Goal: Task Accomplishment & Management: Manage account settings

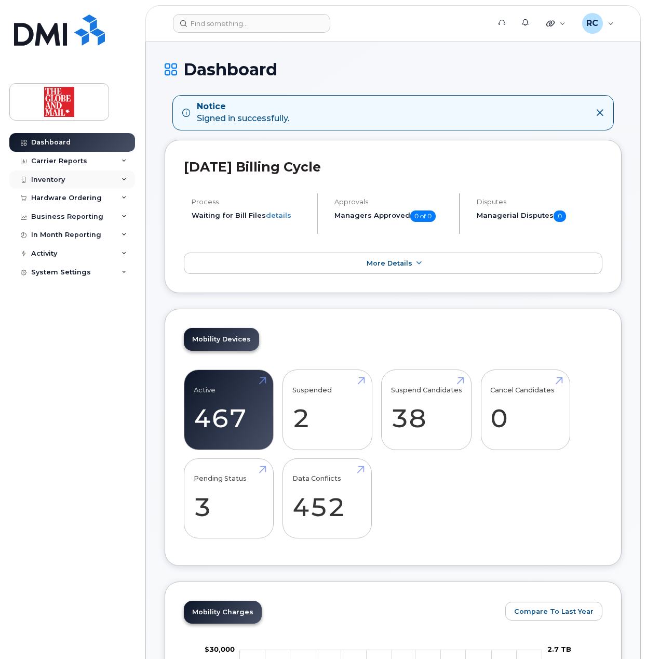
click at [55, 176] on div "Inventory" at bounding box center [48, 180] width 34 height 8
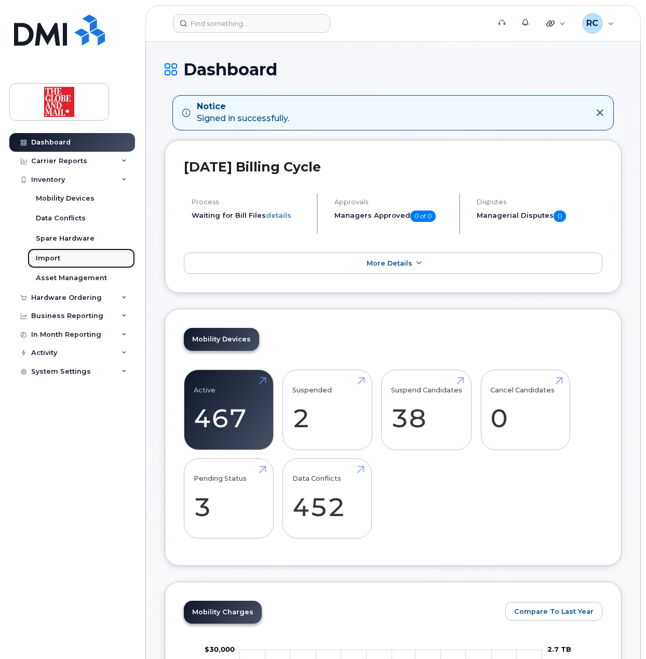
click at [48, 257] on div "Import" at bounding box center [48, 257] width 24 height 9
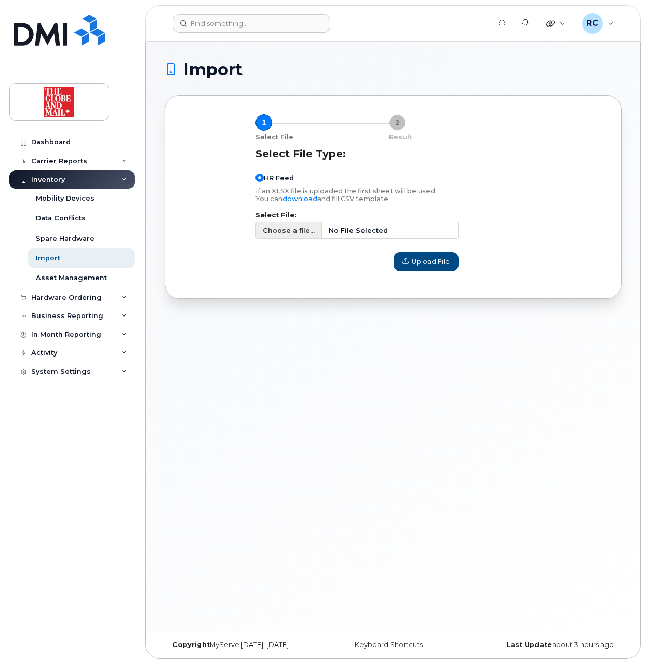
click at [397, 234] on span "No File Selected" at bounding box center [390, 230] width 137 height 17
click at [397, 234] on input "Choose a file... No File Selected" at bounding box center [357, 230] width 203 height 17
type input "C:\fakepath\TGAMmobileusers_August252025.csv"
click at [446, 260] on span "Upload File" at bounding box center [426, 262] width 47 height 10
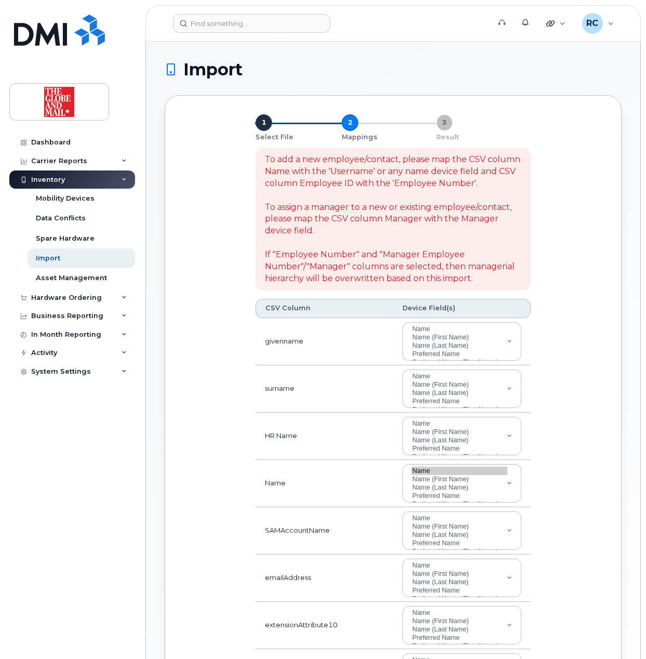
select select
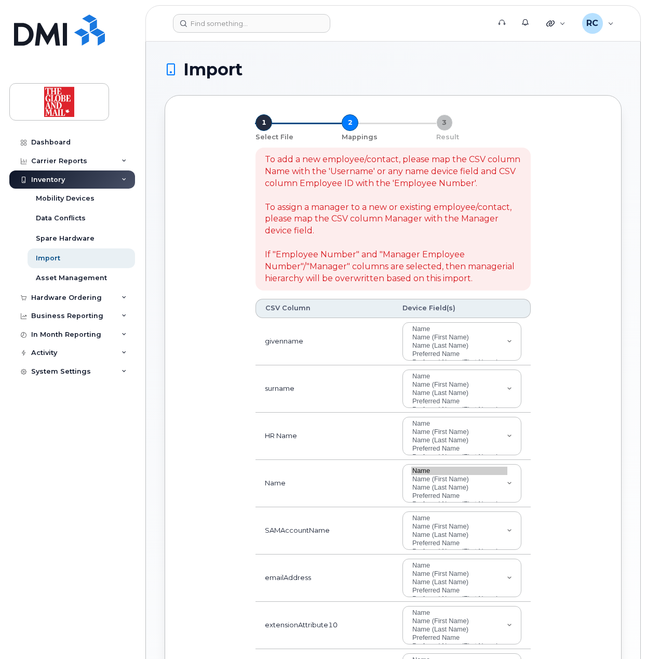
select select
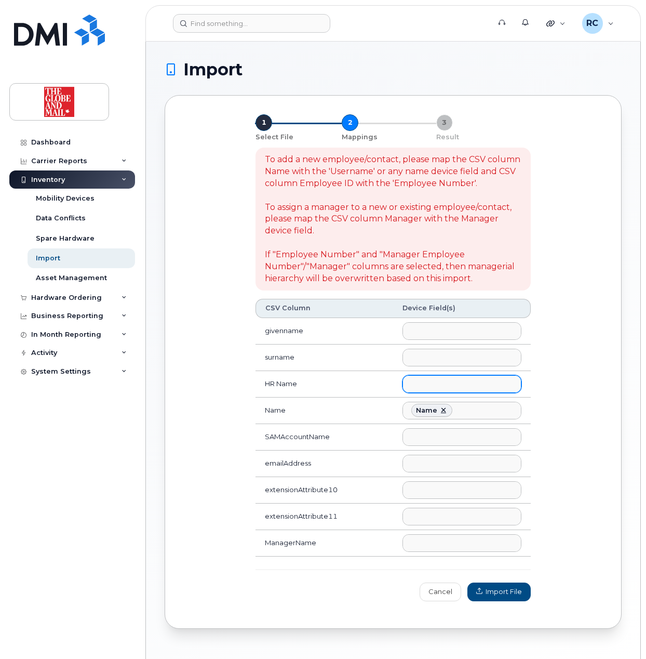
click at [443, 381] on ul at bounding box center [462, 384] width 118 height 17
type input "hr"
select select "hr_employee_name"
click at [443, 414] on link at bounding box center [443, 410] width 8 height 8
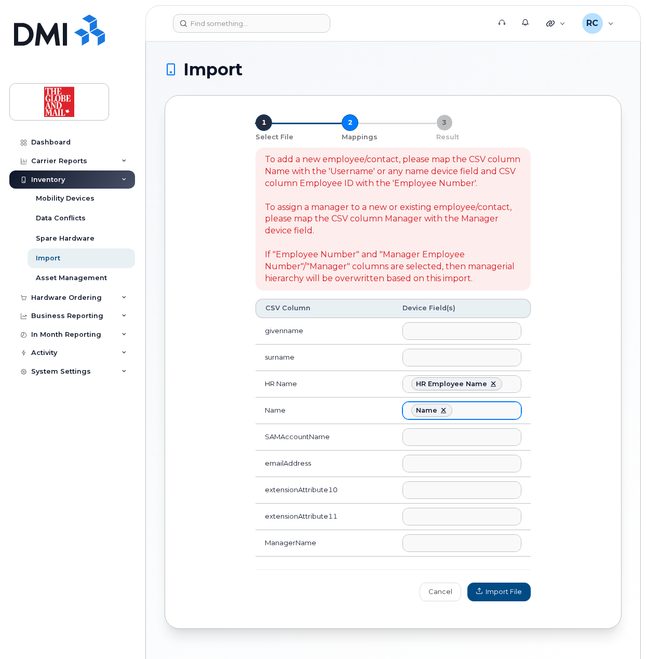
select select
click at [438, 433] on ul at bounding box center [462, 437] width 118 height 17
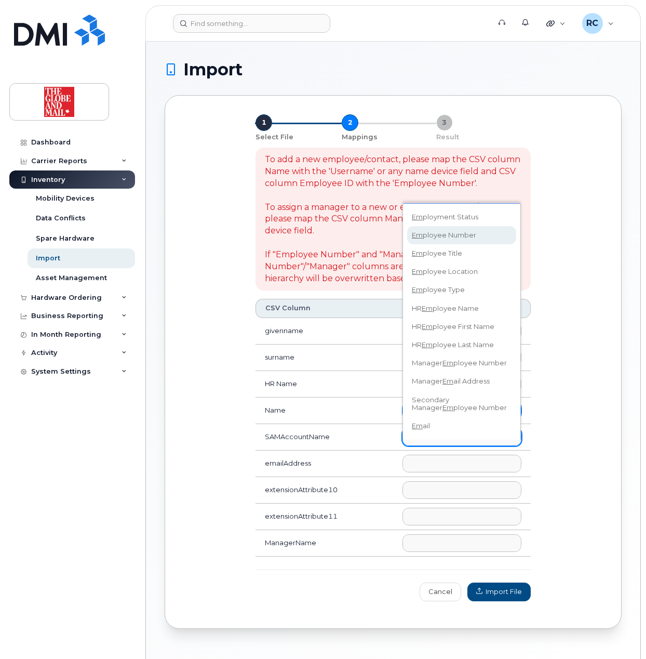
type input "em"
select select "employee_number"
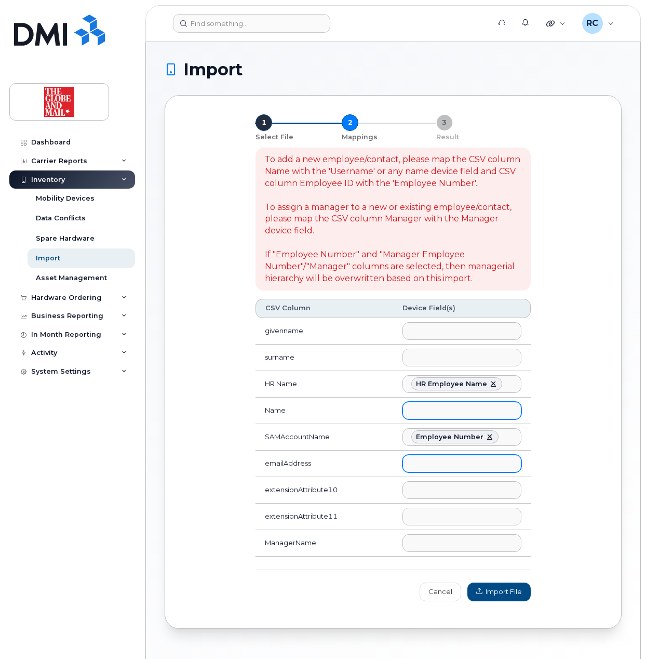
click at [437, 462] on ul at bounding box center [462, 463] width 118 height 17
type input "emai"
select select "email"
click at [439, 497] on ul at bounding box center [462, 490] width 118 height 17
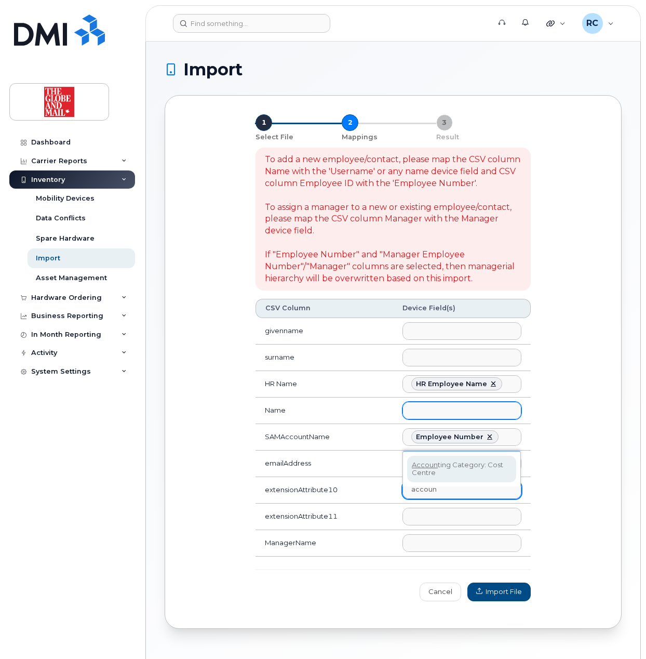
type input "accoun"
select select "accounting_type_956"
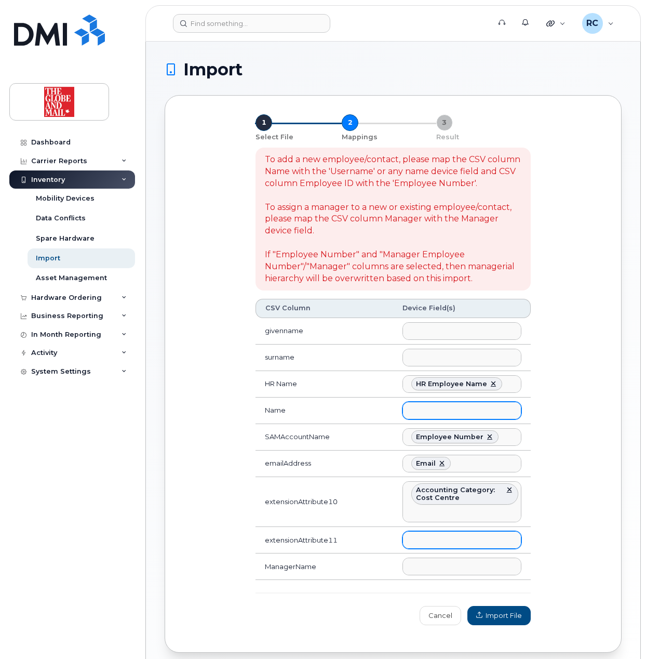
click at [447, 544] on ul at bounding box center [462, 539] width 118 height 17
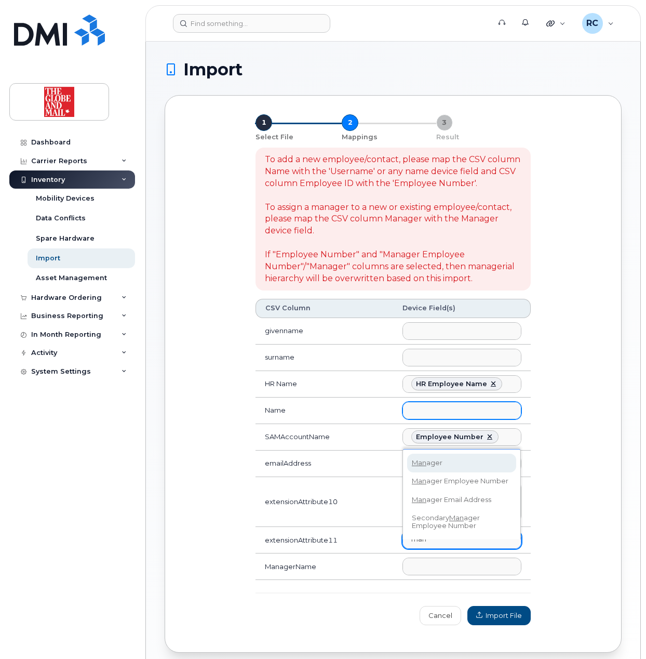
type input "man"
select select "manager"
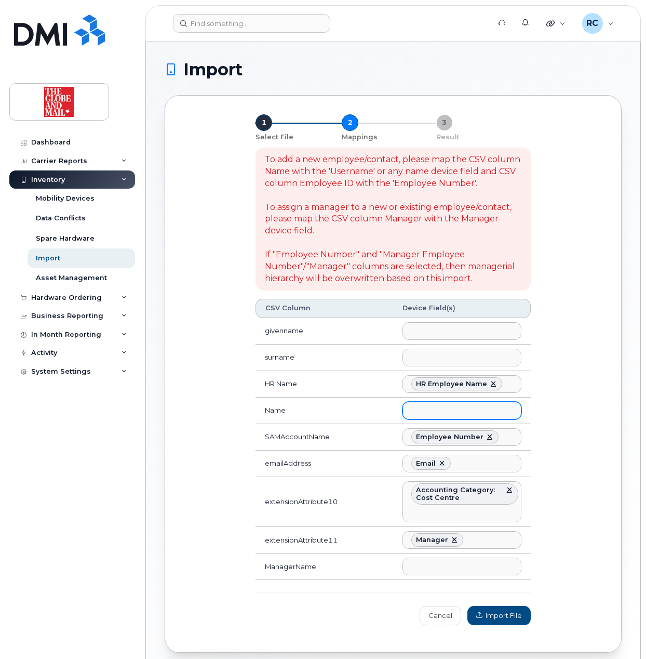
click at [501, 611] on div "To add a new employee/contact, please map the CSV column Name with the 'Usernam…" at bounding box center [392, 385] width 287 height 489
click at [501, 618] on span "Import File" at bounding box center [499, 615] width 46 height 10
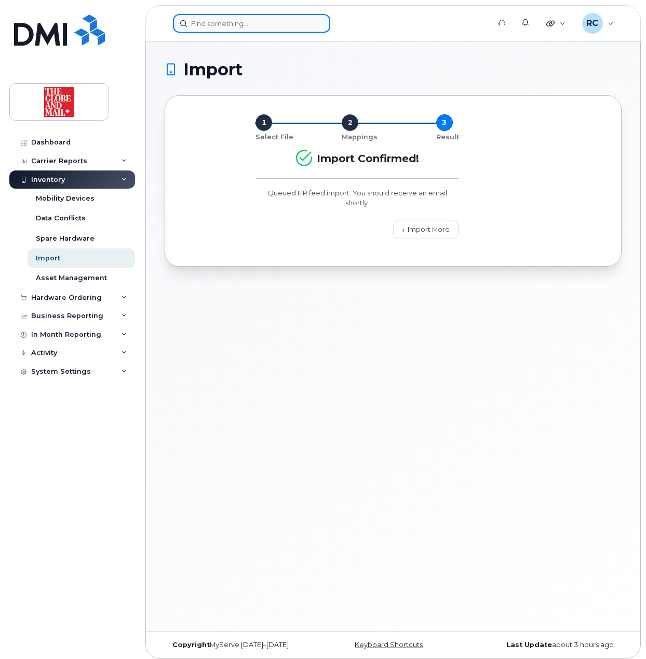
click at [228, 20] on input at bounding box center [251, 23] width 157 height 19
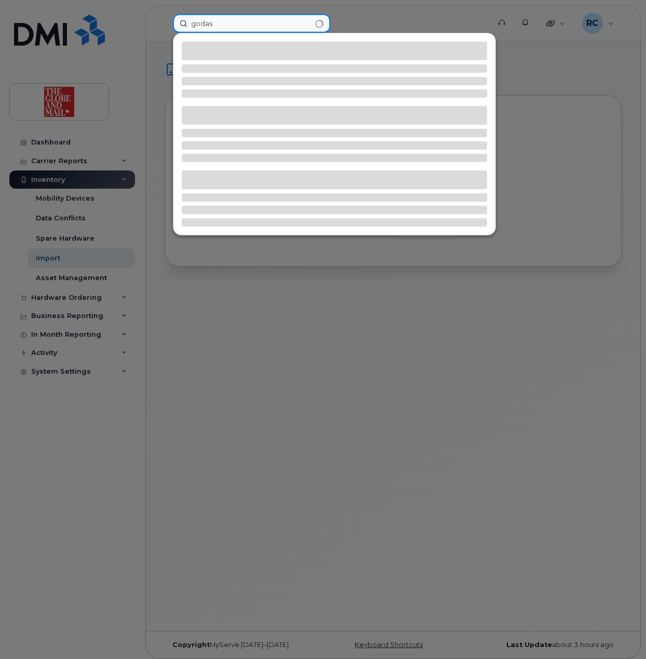
type input "godas"
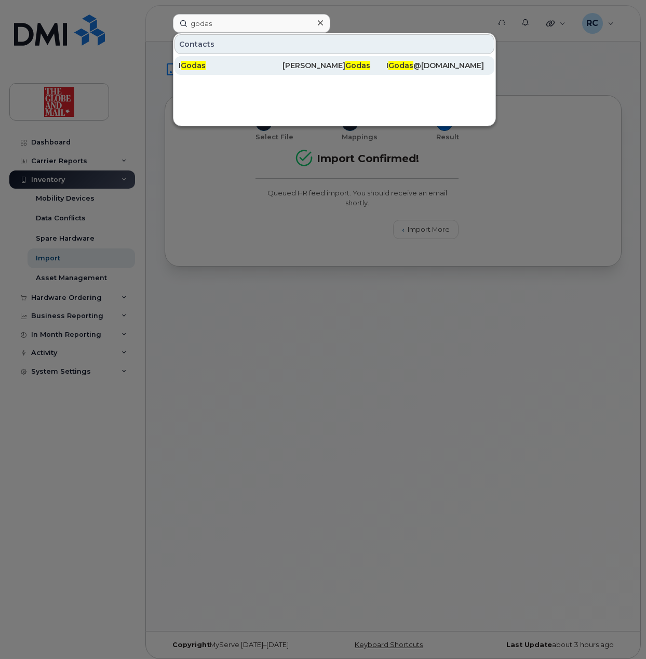
click at [208, 64] on div "I Godas" at bounding box center [231, 65] width 104 height 10
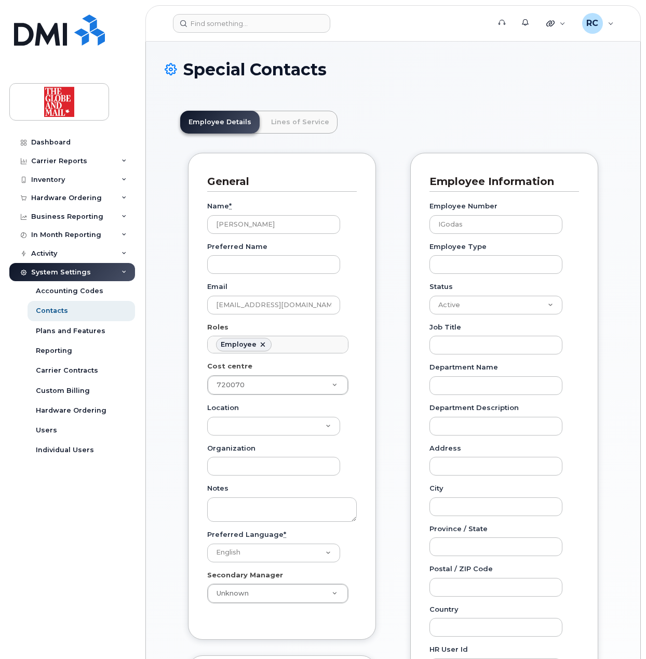
scroll to position [30, 0]
click at [217, 23] on input at bounding box center [251, 23] width 157 height 19
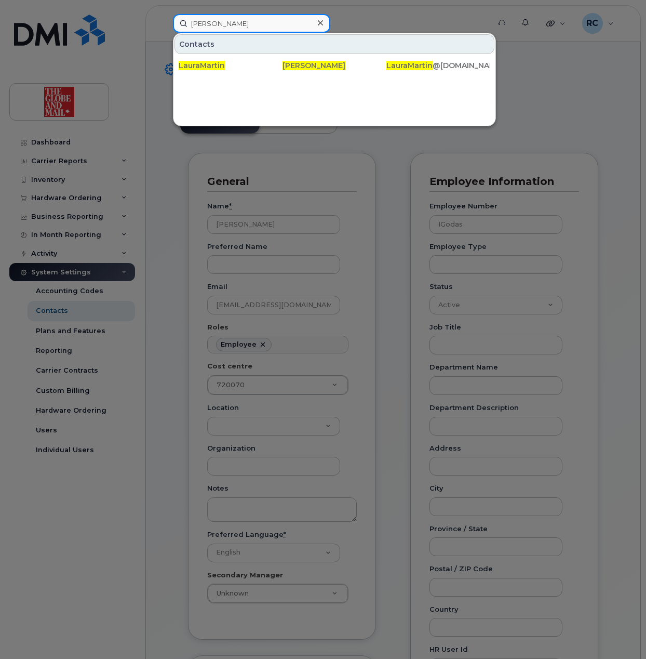
type input "[PERSON_NAME]"
click at [323, 19] on div at bounding box center [320, 23] width 15 height 15
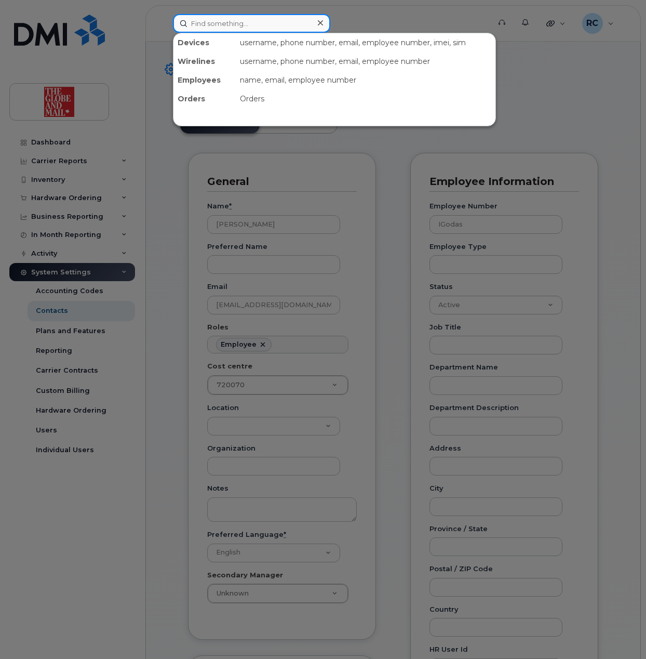
click at [316, 25] on div at bounding box center [251, 23] width 157 height 19
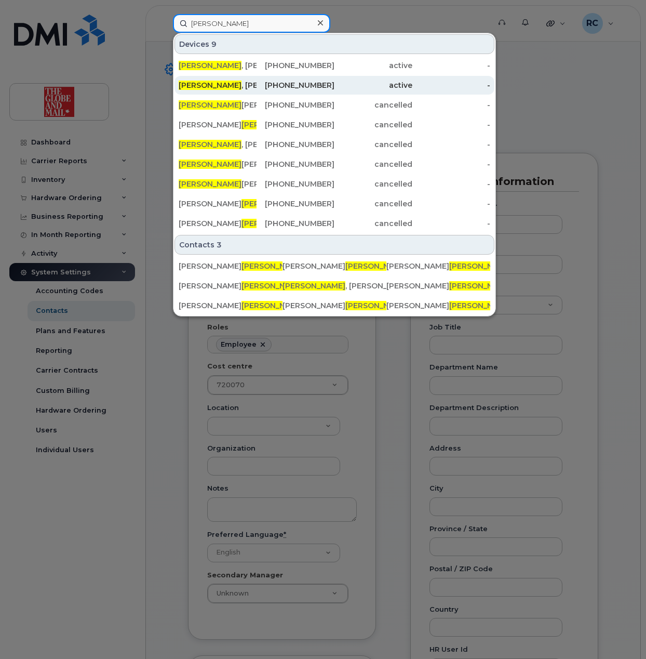
type input "martin"
click at [219, 86] on div "Martin , Laura" at bounding box center [218, 85] width 78 height 10
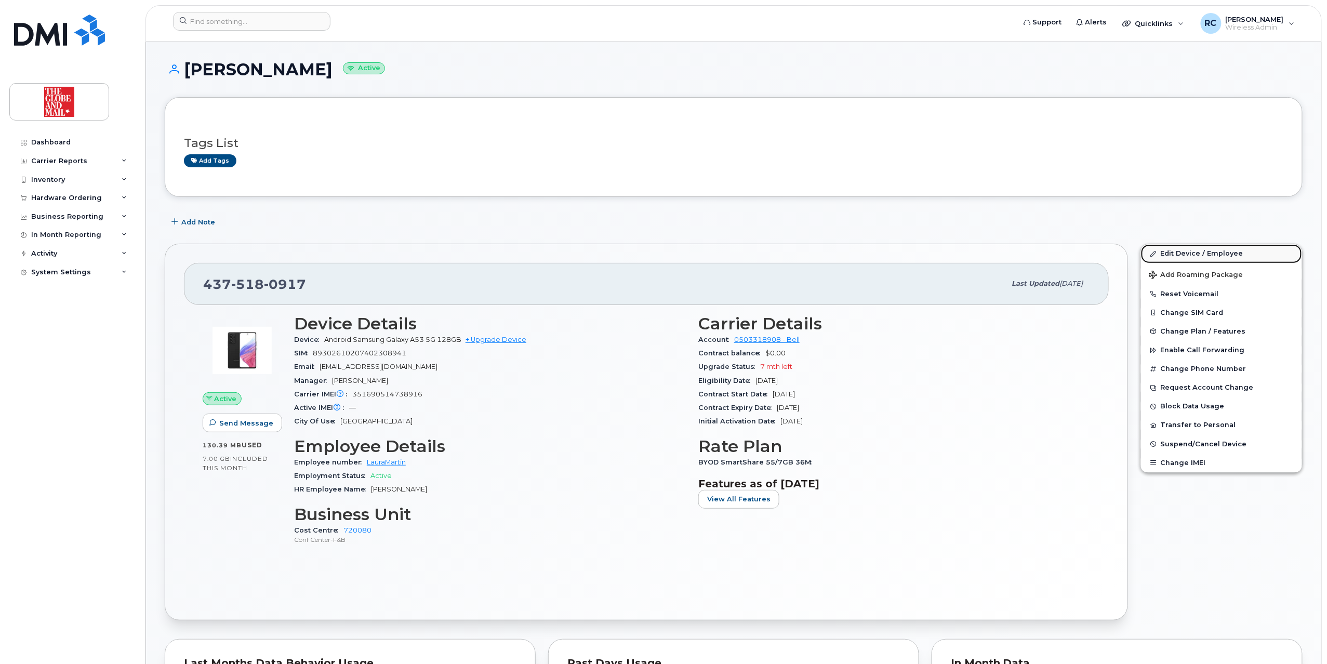
click at [646, 252] on link "Edit Device / Employee" at bounding box center [1221, 253] width 161 height 19
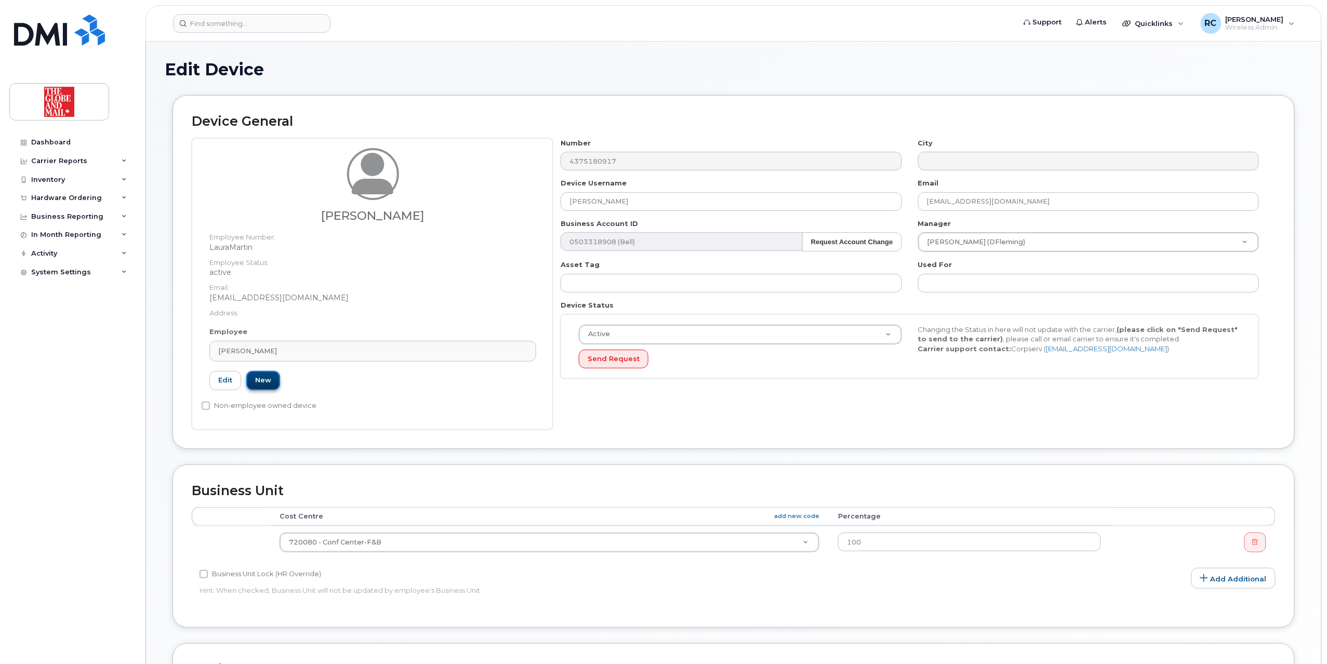
click at [262, 381] on link "New" at bounding box center [263, 380] width 34 height 19
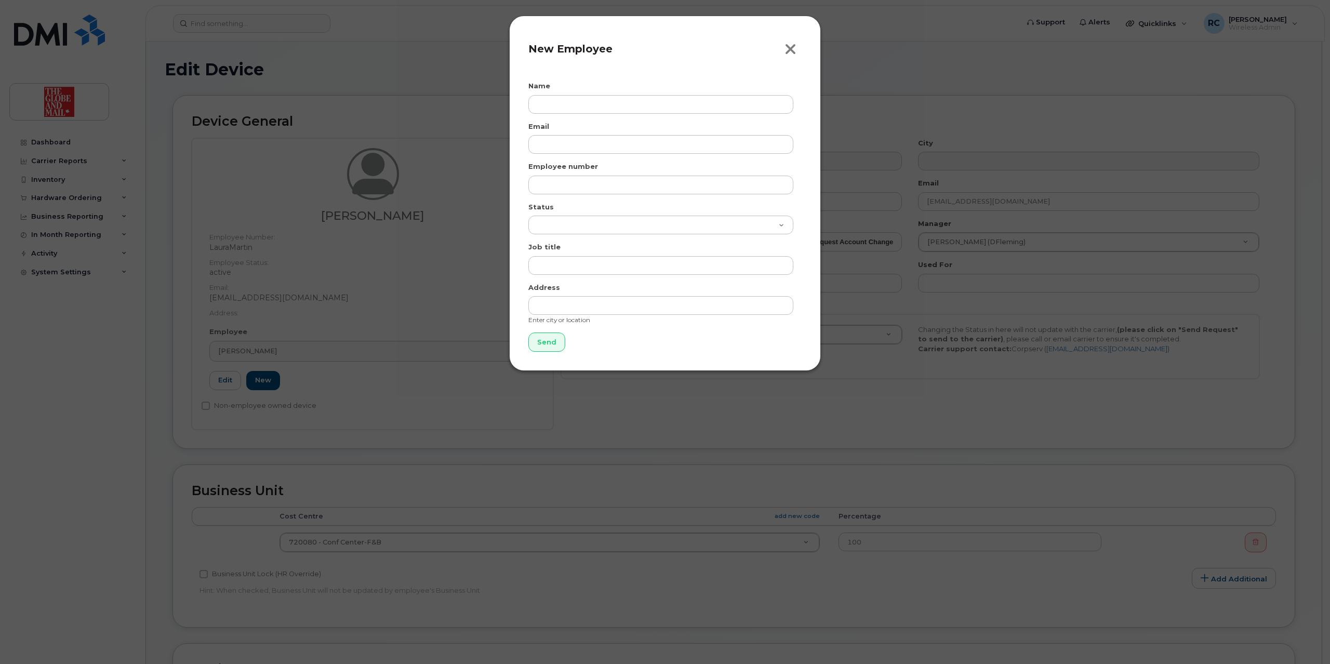
click at [790, 55] on icon "button" at bounding box center [790, 50] width 12 height 16
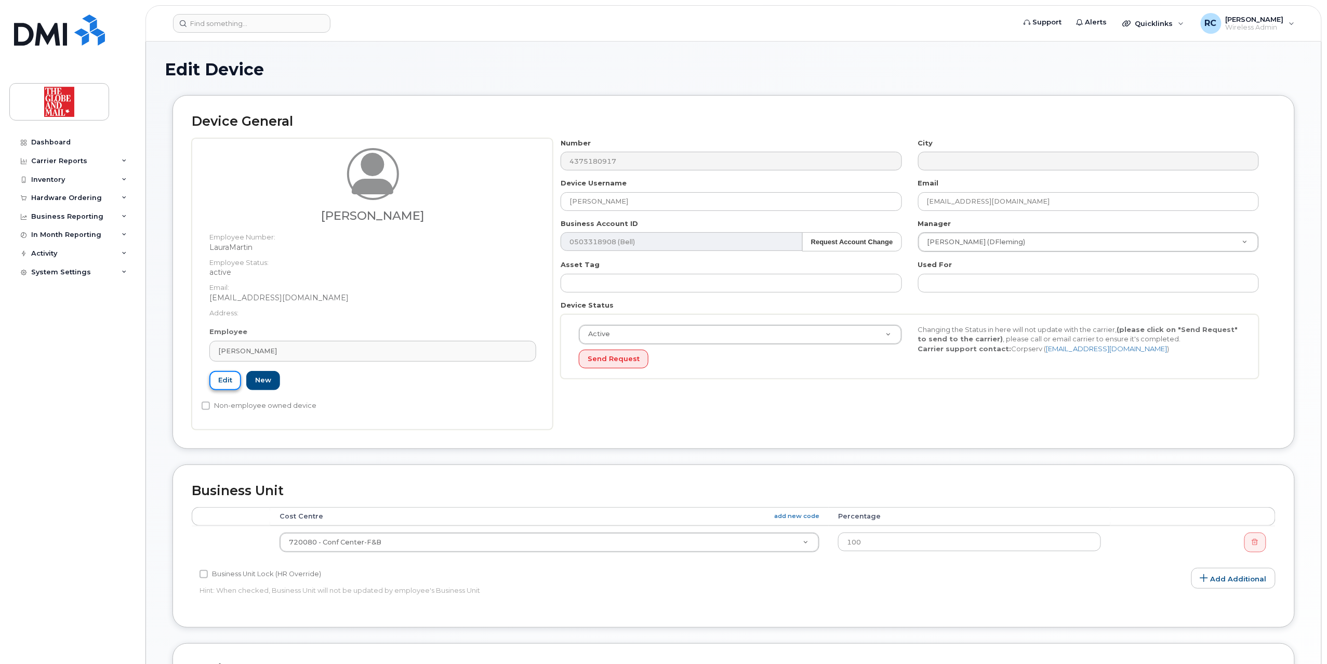
click at [220, 378] on link "Edit" at bounding box center [225, 380] width 32 height 19
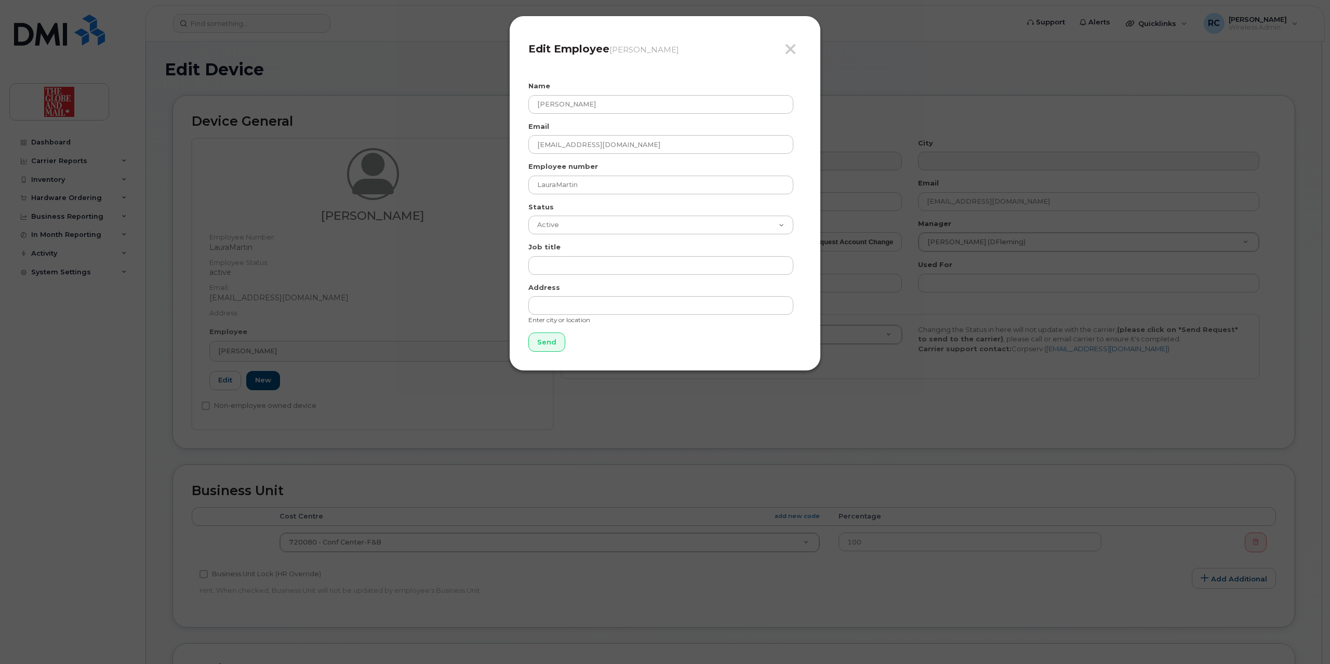
click at [782, 49] on h4 "Edit Employee [PERSON_NAME]" at bounding box center [664, 49] width 273 height 12
click at [798, 39] on div "Close Edit Employee [PERSON_NAME]" at bounding box center [664, 53] width 273 height 37
click at [790, 46] on icon "button" at bounding box center [790, 50] width 12 height 16
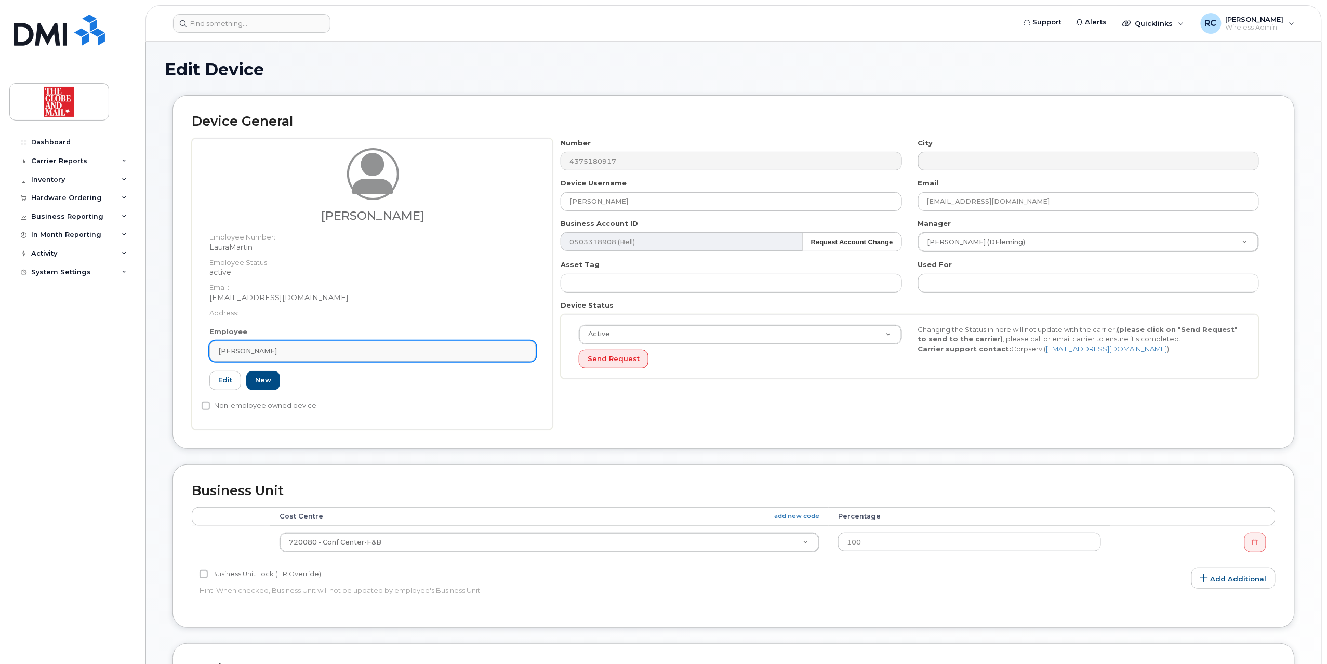
click at [254, 350] on span "[PERSON_NAME]" at bounding box center [247, 351] width 59 height 10
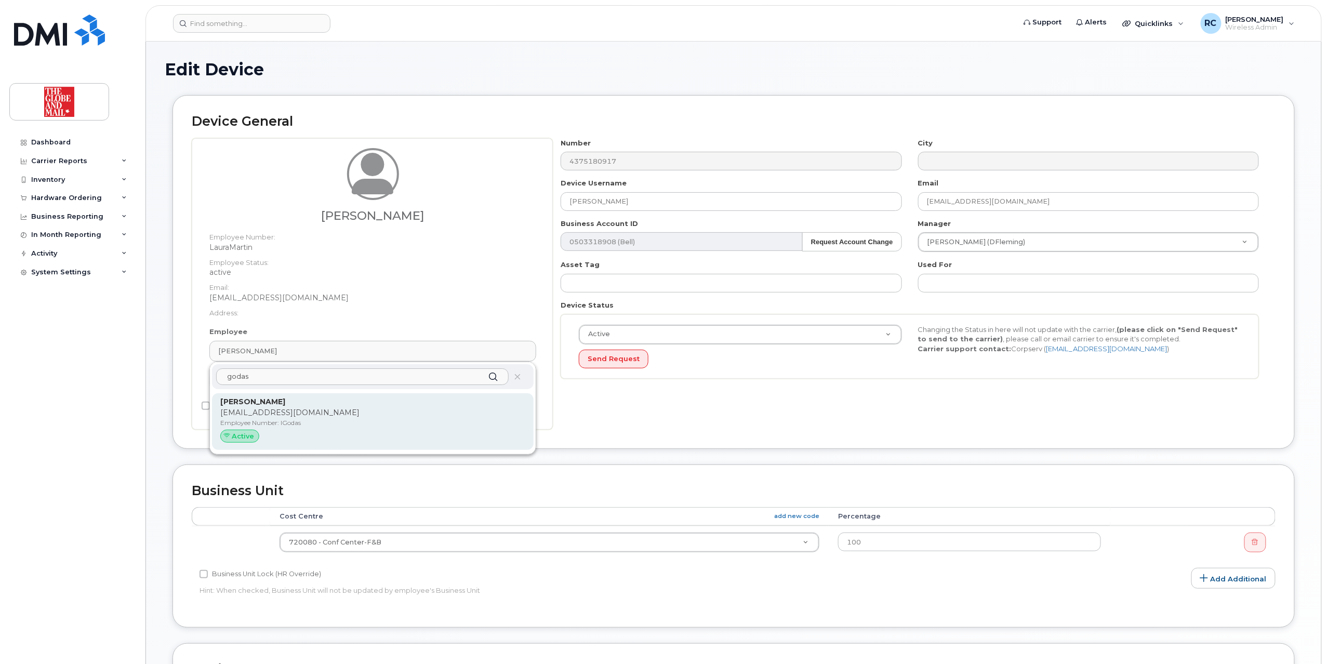
type input "godas"
click at [240, 430] on div "Active" at bounding box center [239, 437] width 39 height 14
click at [242, 436] on span "Active" at bounding box center [243, 436] width 22 height 10
click at [237, 434] on span "Active" at bounding box center [243, 436] width 22 height 10
click at [271, 415] on p "[EMAIL_ADDRESS][DOMAIN_NAME]" at bounding box center [372, 412] width 305 height 11
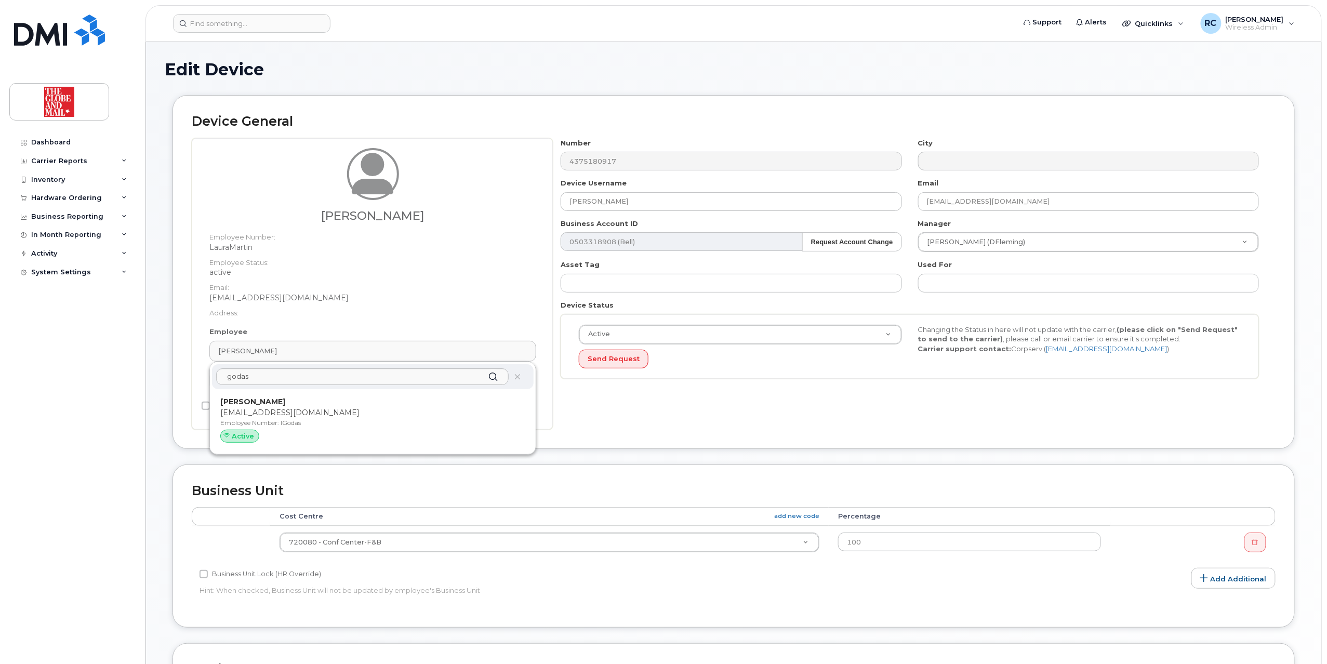
type input "IGodas"
type input "[PERSON_NAME]"
type input "[EMAIL_ADDRESS][DOMAIN_NAME]"
type input "31490"
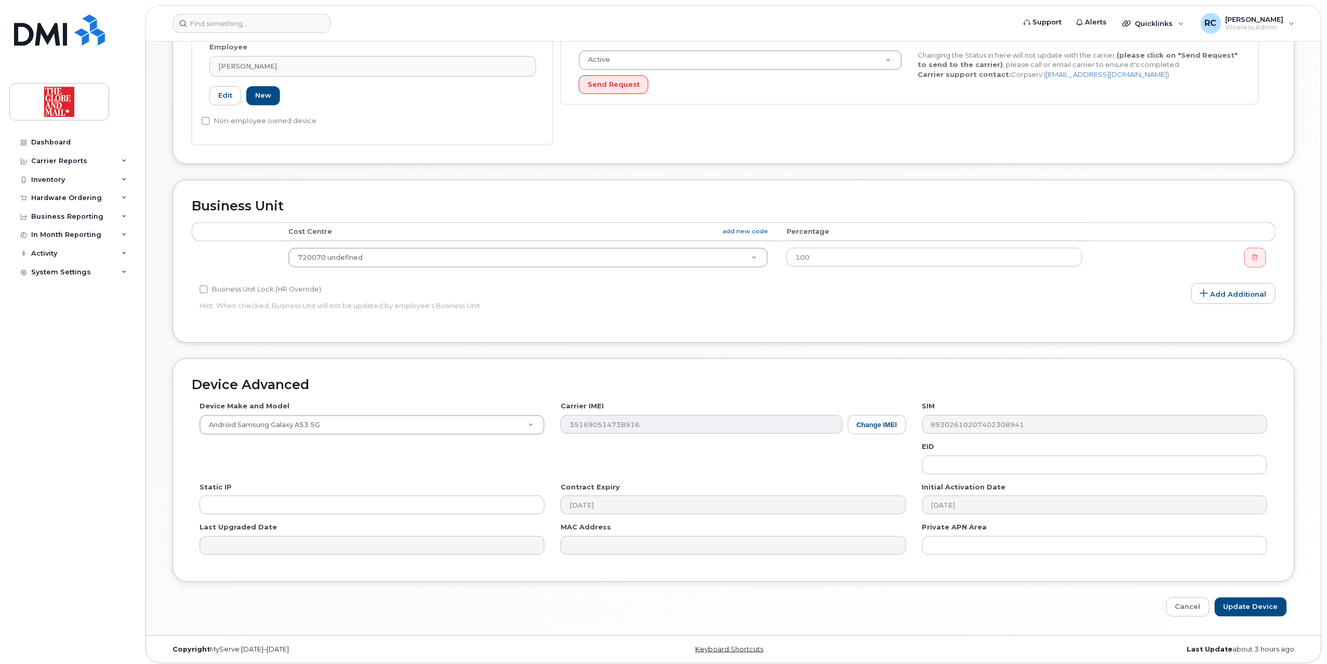
scroll to position [282, 0]
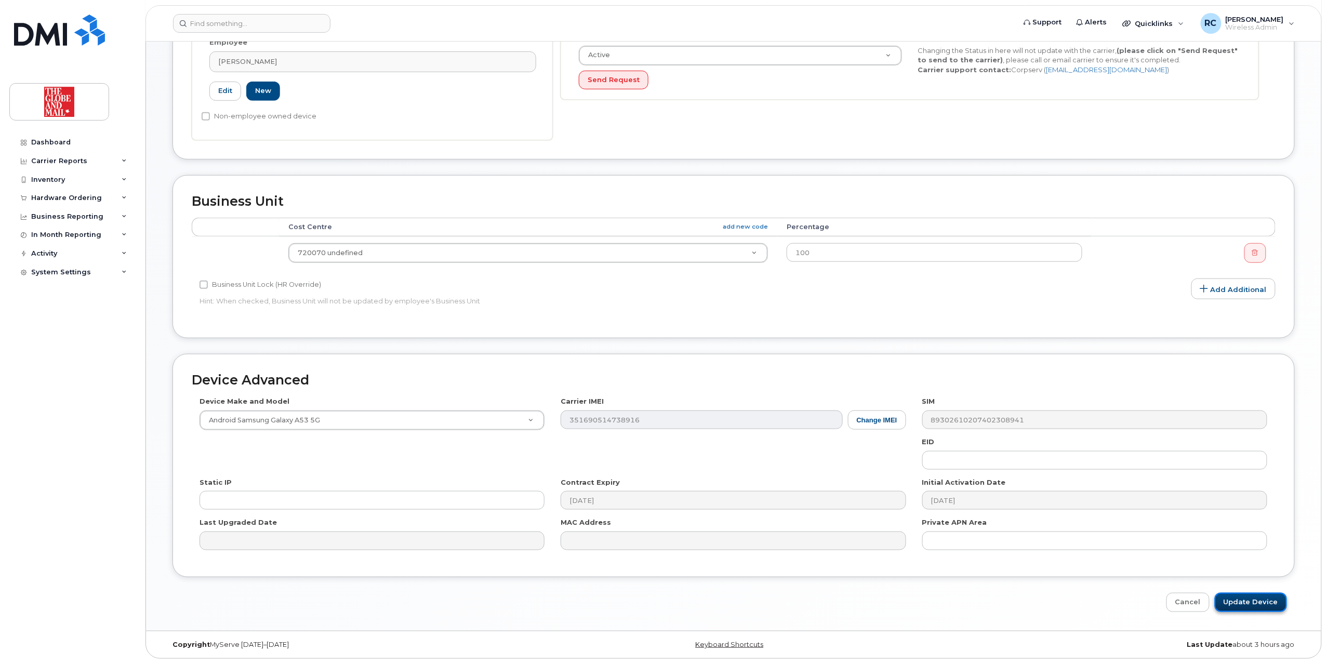
click at [1243, 601] on input "Update Device" at bounding box center [1250, 602] width 72 height 19
type input "Saving..."
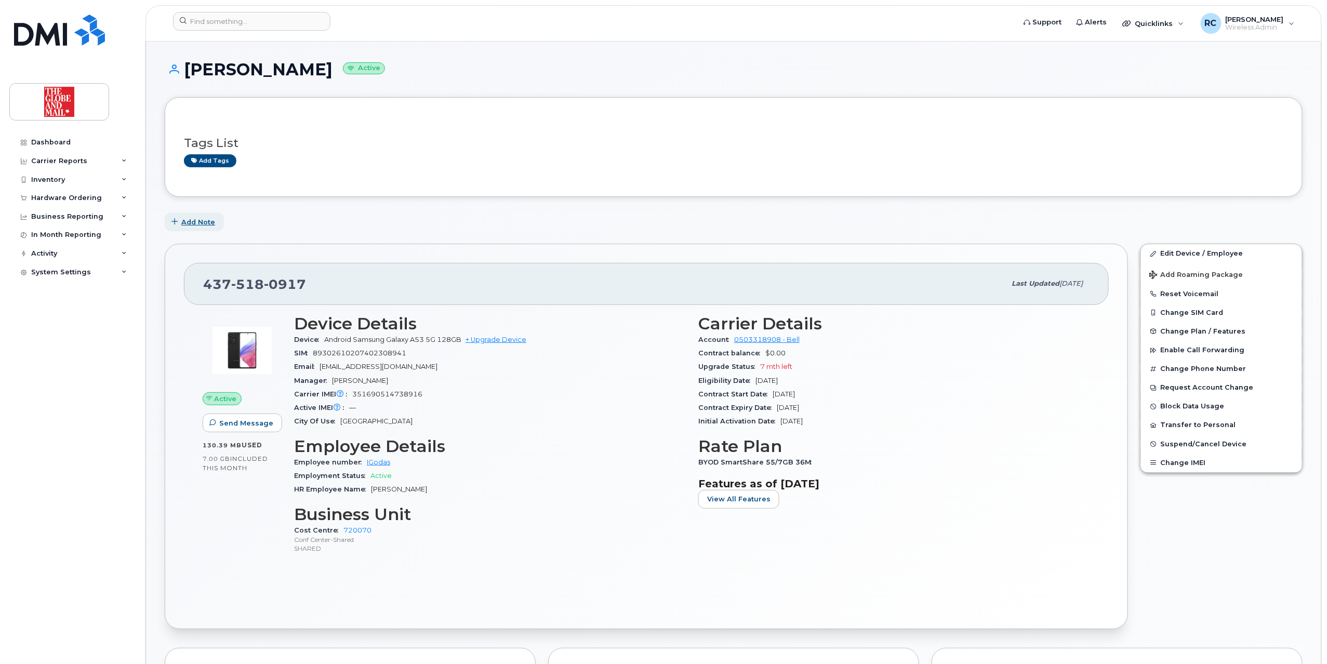
click at [197, 223] on span "Add Note" at bounding box center [198, 222] width 34 height 10
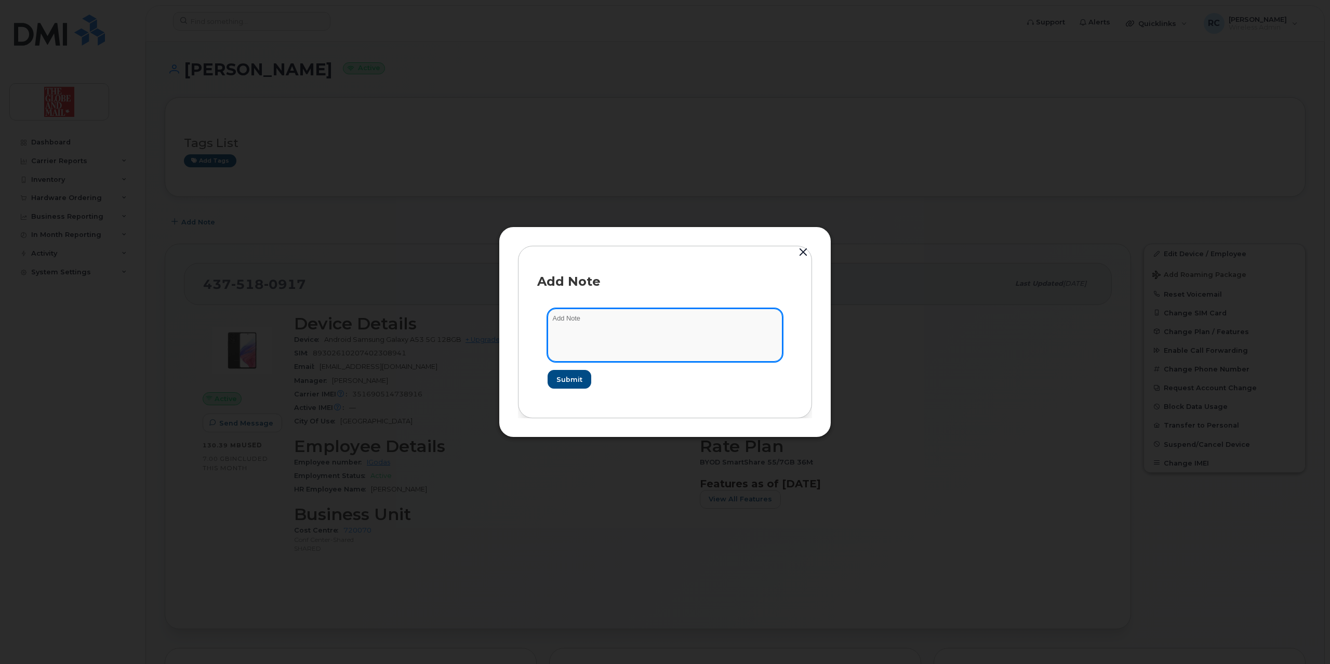
click at [607, 335] on textarea at bounding box center [664, 335] width 235 height 53
type textarea "Laura Martin's number and device"
click at [573, 386] on button "Submit" at bounding box center [568, 379] width 43 height 19
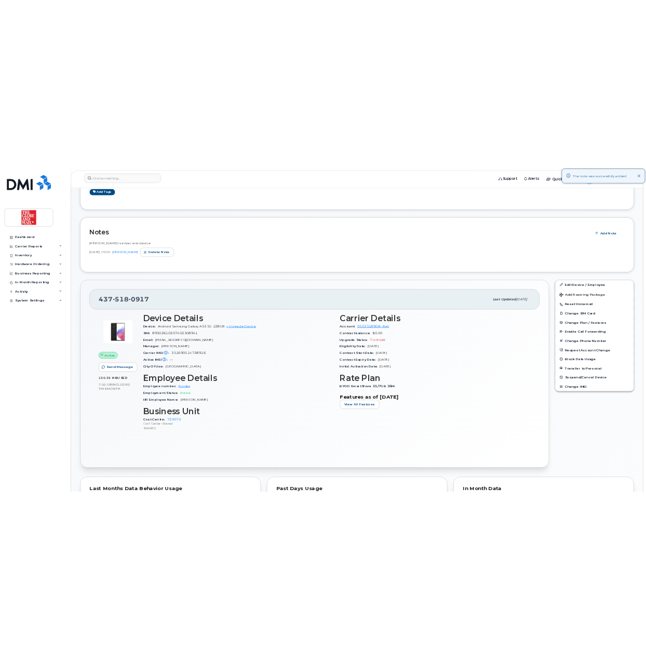
scroll to position [208, 0]
